Goal: Complete application form

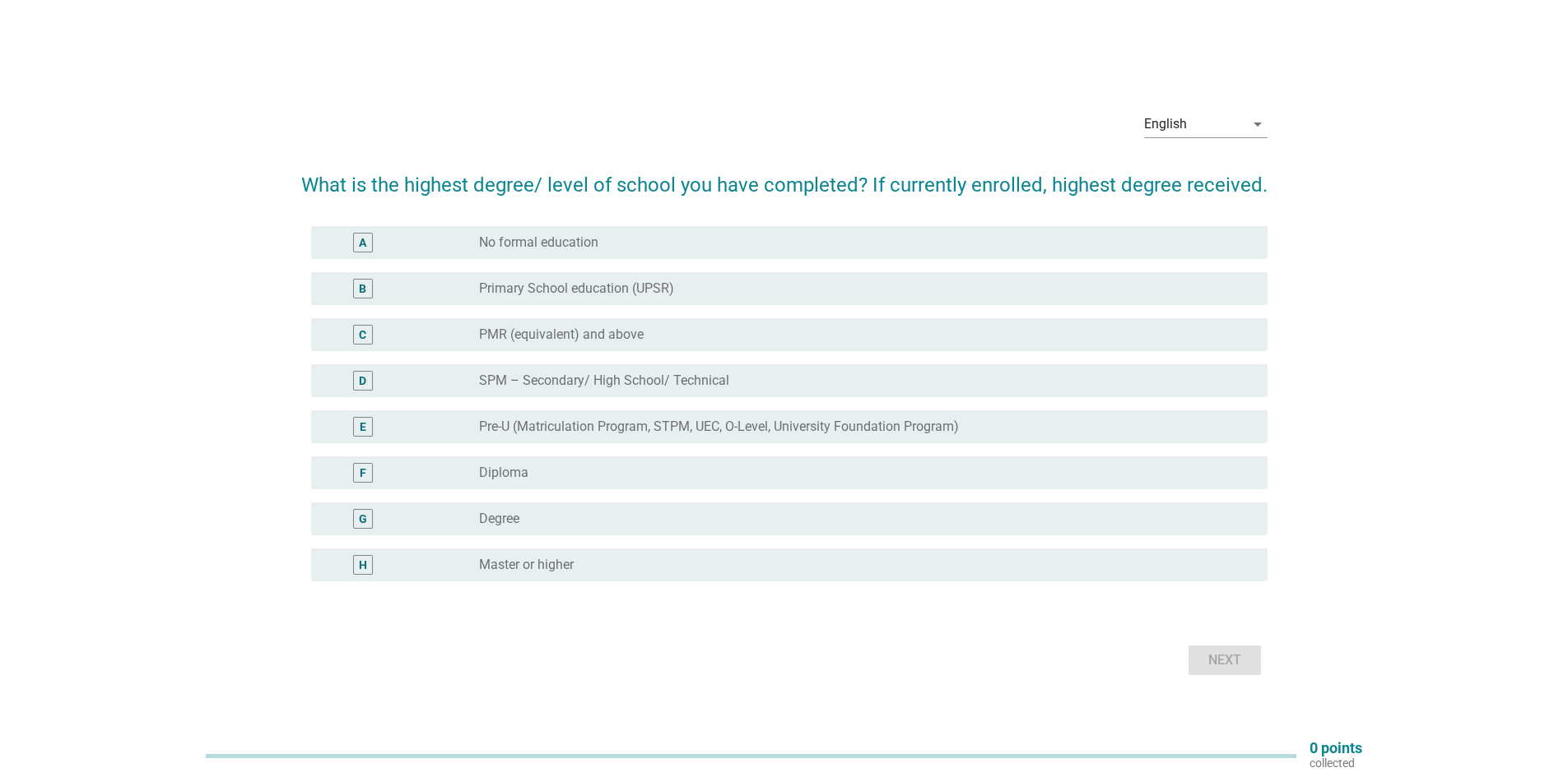
click at [608, 562] on div "radio_button_unchecked Master or higher" at bounding box center [860, 565] width 762 height 17
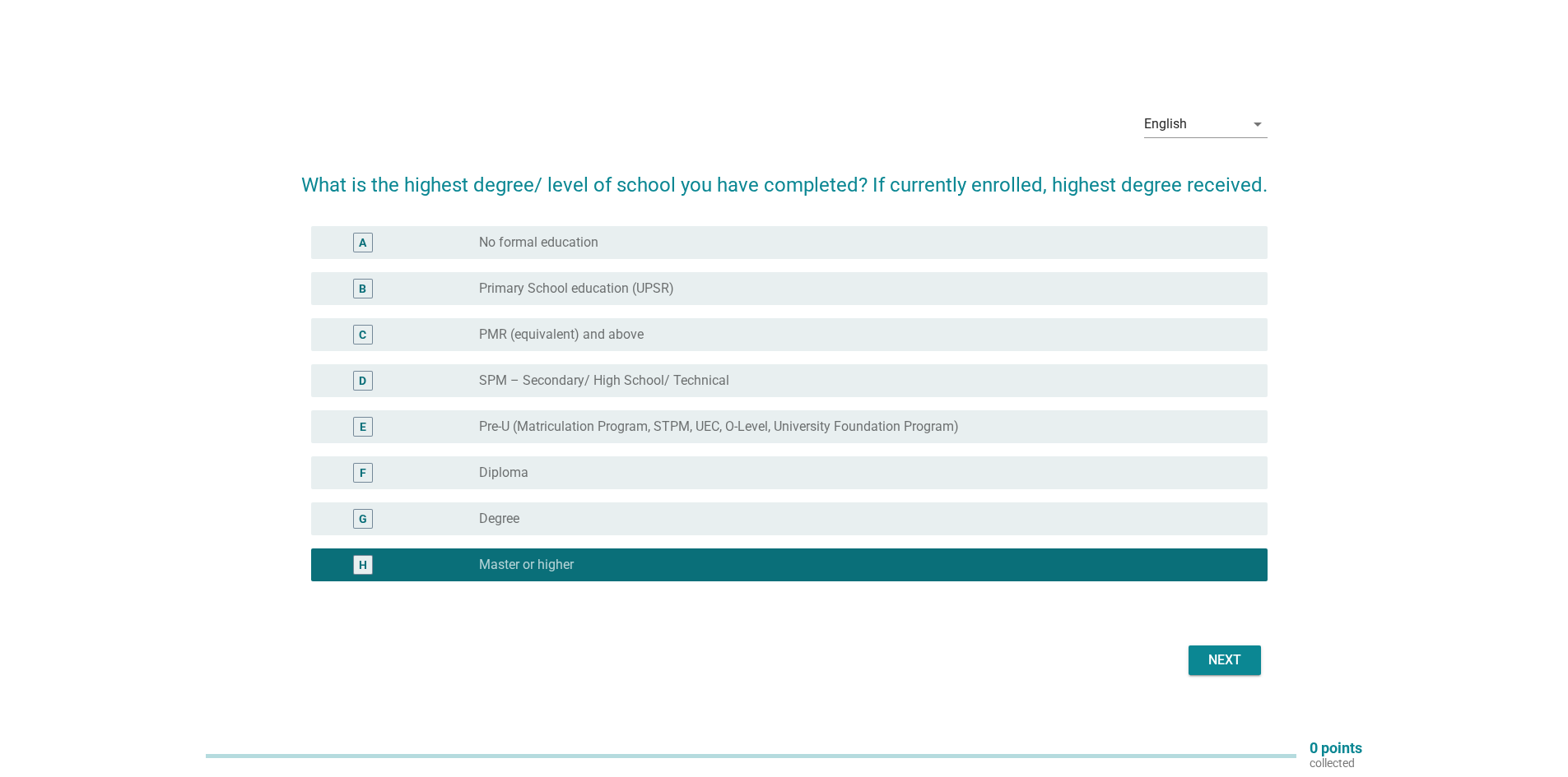
click at [1252, 660] on button "Next" at bounding box center [1225, 659] width 73 height 29
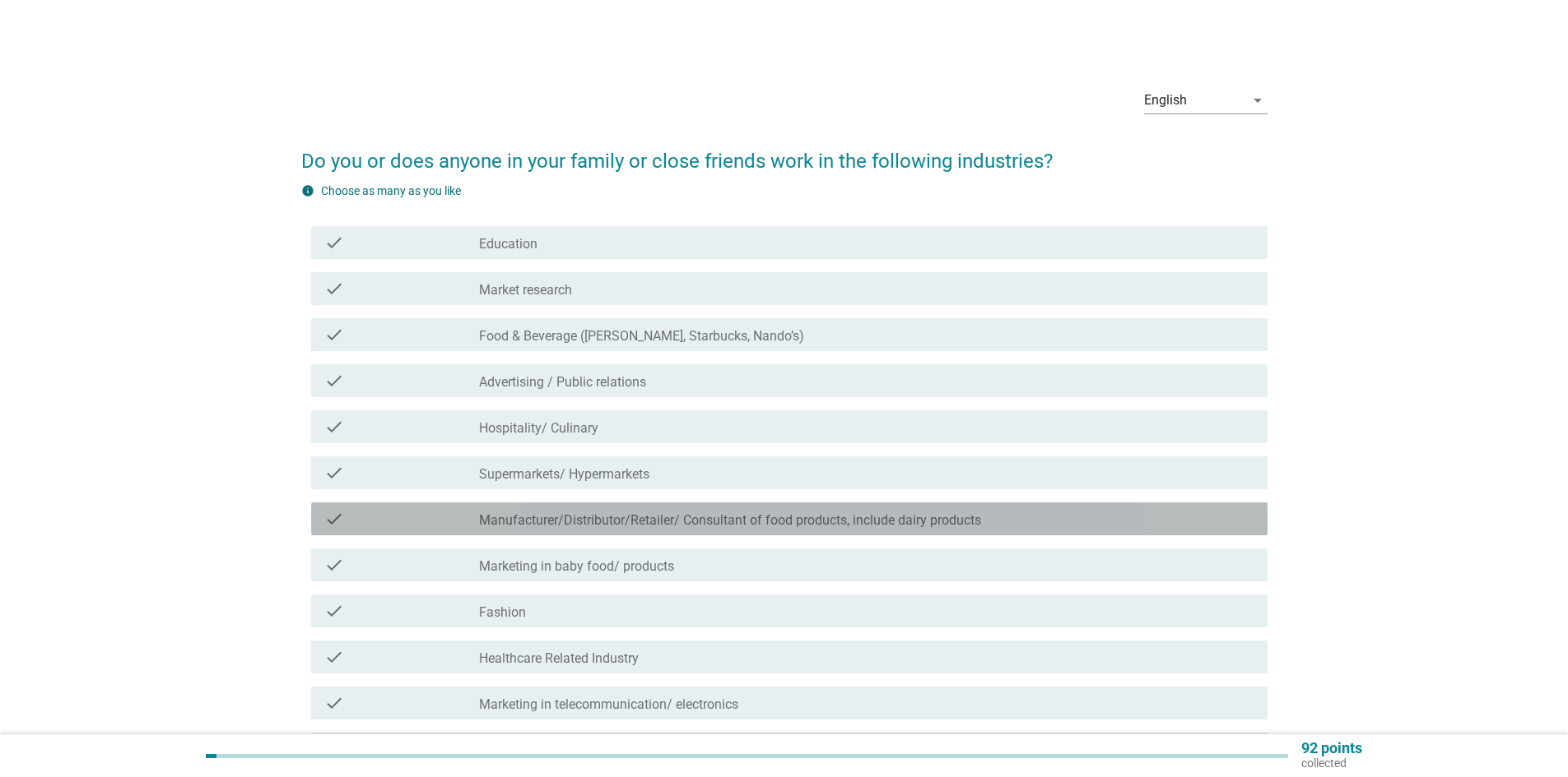
click at [804, 526] on label "Manufacturer/Distributor/Retailer/ Consultant of food products, include dairy p…" at bounding box center [730, 521] width 502 height 17
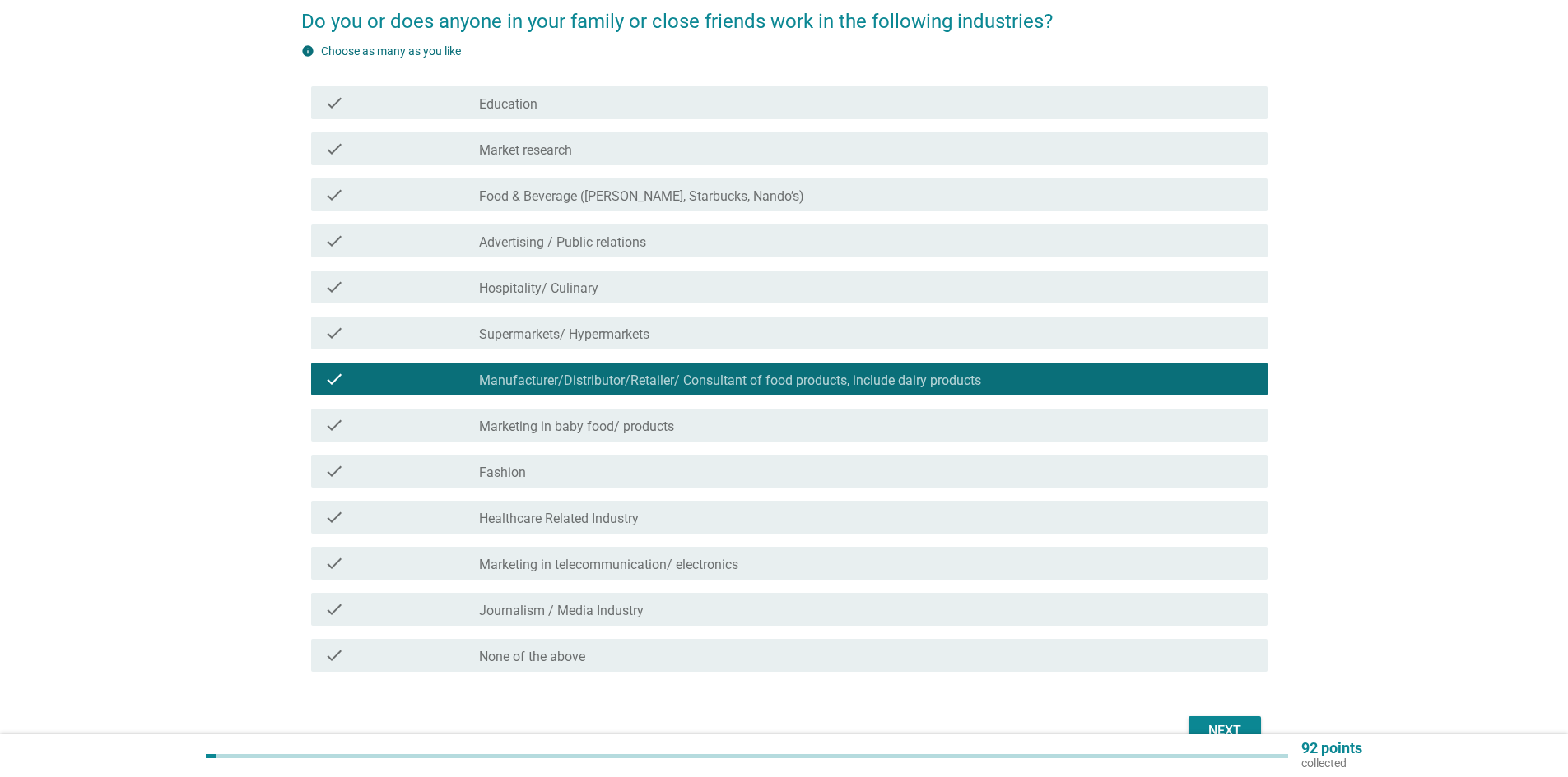
scroll to position [231, 0]
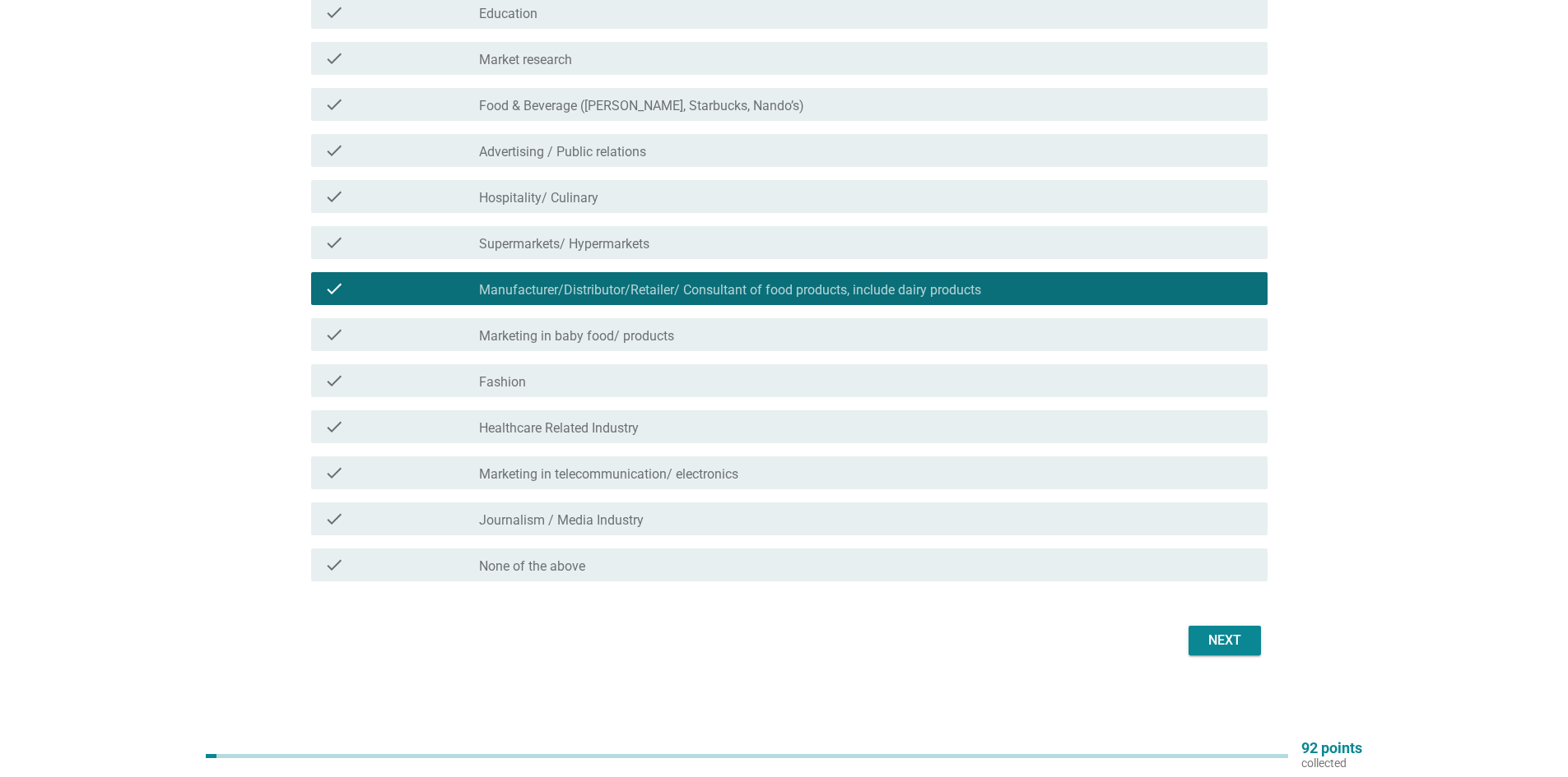
click at [1236, 654] on button "Next" at bounding box center [1225, 640] width 73 height 29
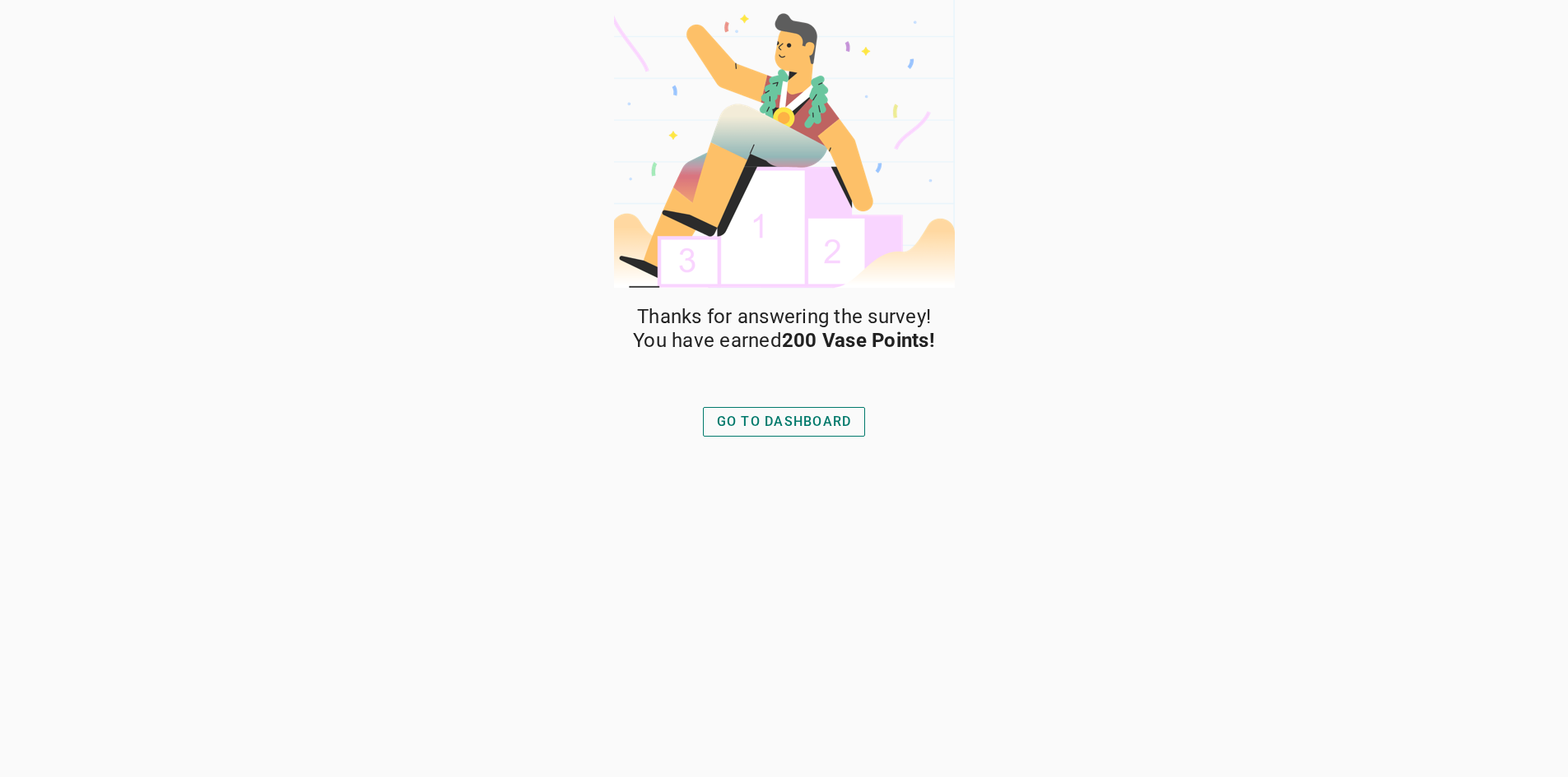
click at [797, 410] on button "GO TO DASHBOARD" at bounding box center [784, 422] width 163 height 29
